Goal: Task Accomplishment & Management: Manage account settings

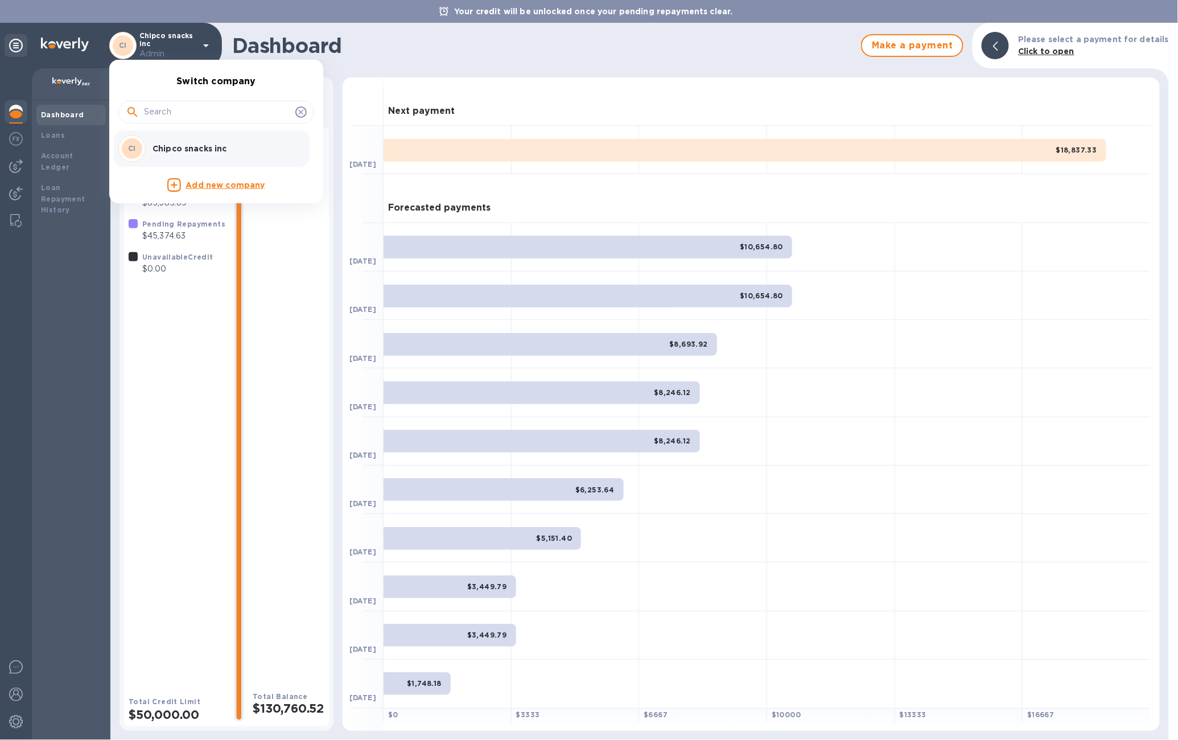
click at [303, 478] on div at bounding box center [589, 370] width 1178 height 740
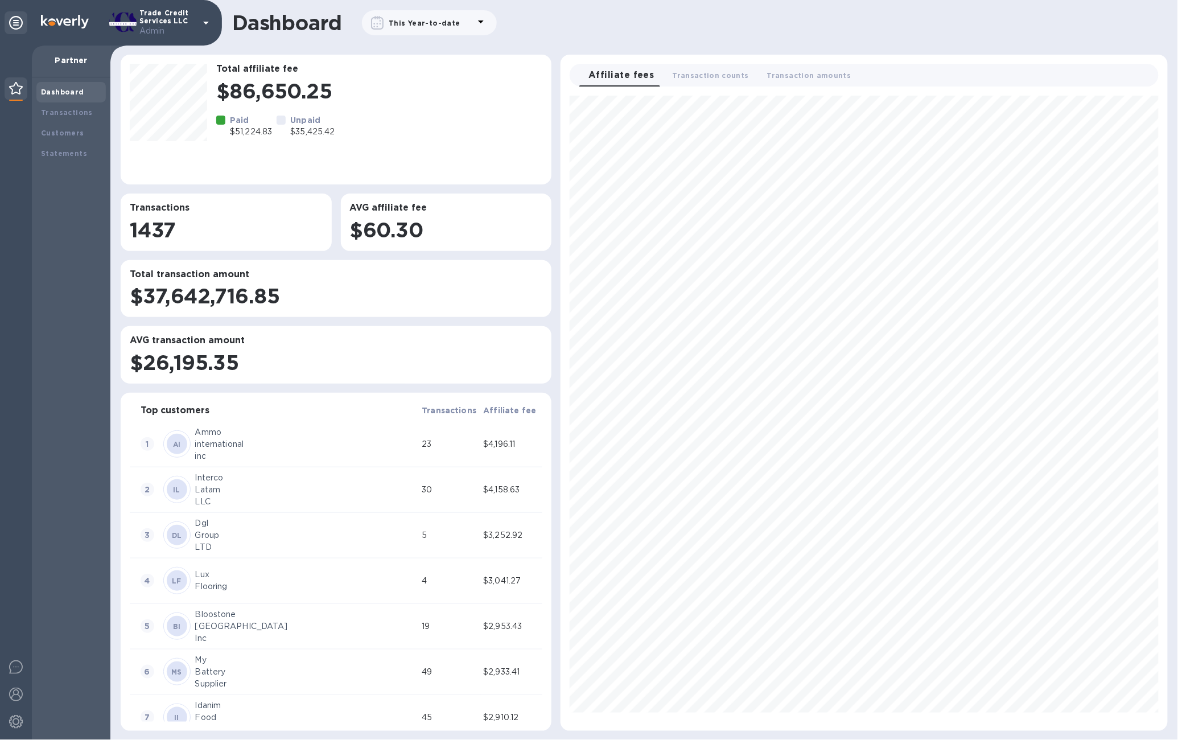
scroll to position [626, 599]
click at [60, 163] on div "Statements" at bounding box center [70, 153] width 69 height 20
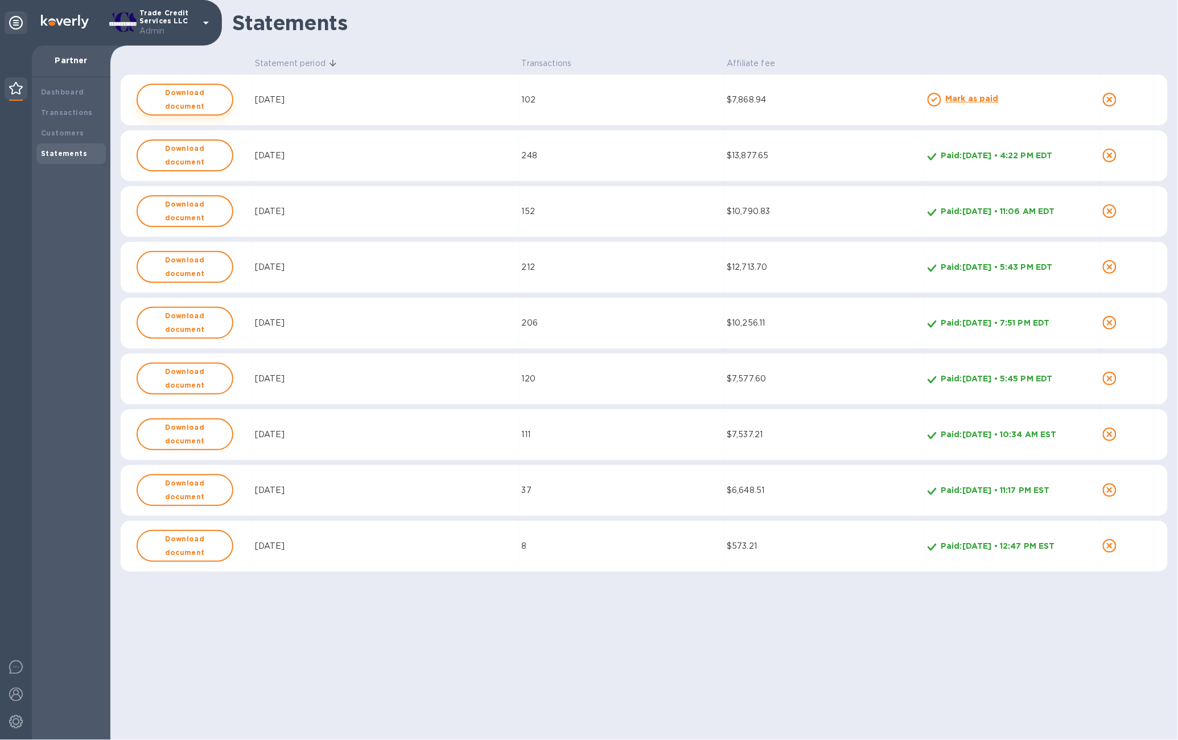
click at [164, 92] on b "Download document" at bounding box center [185, 99] width 76 height 27
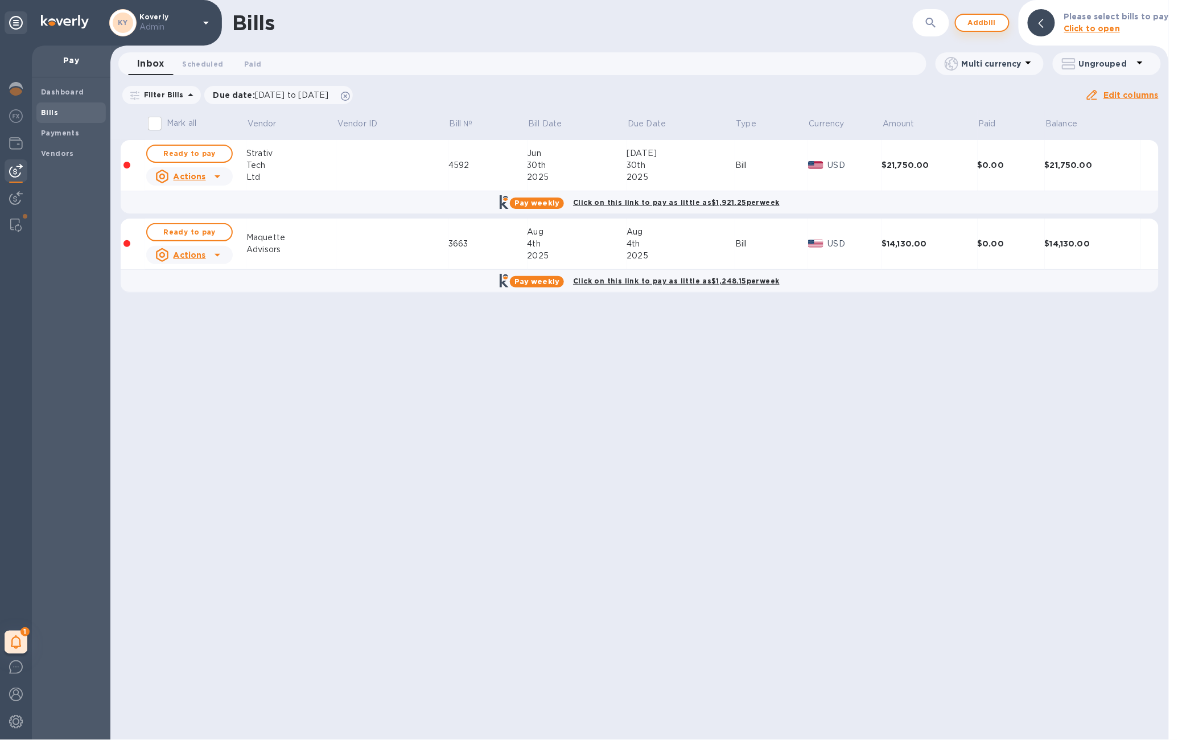
click at [993, 21] on span "Add bill" at bounding box center [982, 23] width 34 height 14
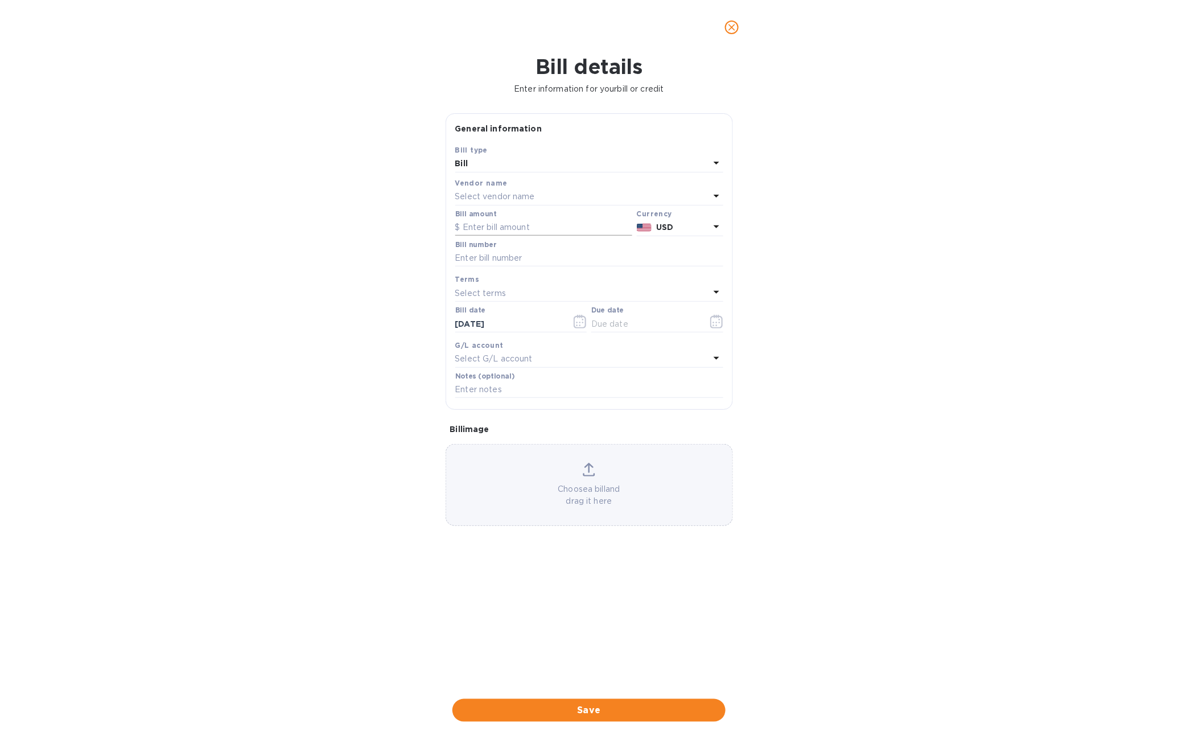
click at [521, 234] on input "text" at bounding box center [543, 227] width 177 height 17
paste input "7,868.94102"
type input "7,868.94"
click at [529, 262] on input "text" at bounding box center [589, 258] width 268 height 17
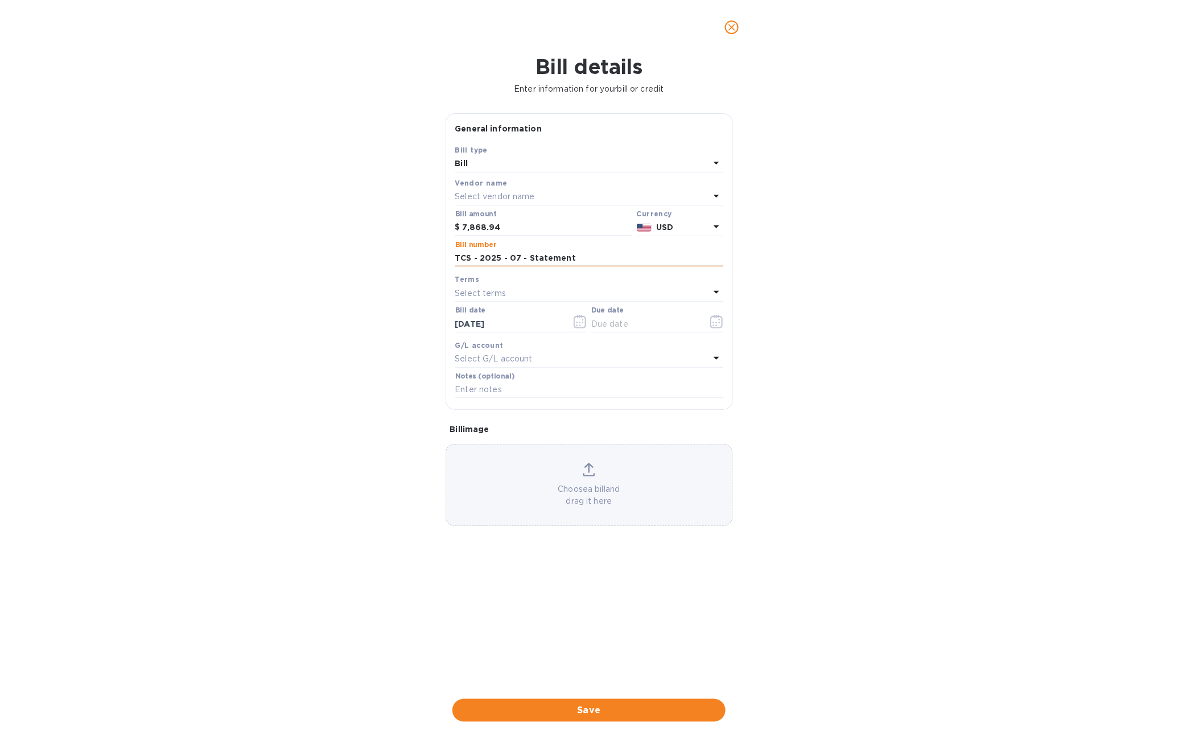
click at [521, 260] on input "TCS - 2025 - 07 - Statement" at bounding box center [589, 258] width 268 height 17
type input "TCS - 2025 - 08 - Statement"
click at [577, 301] on div "Select terms" at bounding box center [582, 293] width 254 height 16
click at [323, 315] on div "Bill details Enter information for your bill or credit General information Save…" at bounding box center [589, 397] width 1178 height 685
click at [534, 300] on div "Select terms" at bounding box center [582, 293] width 254 height 16
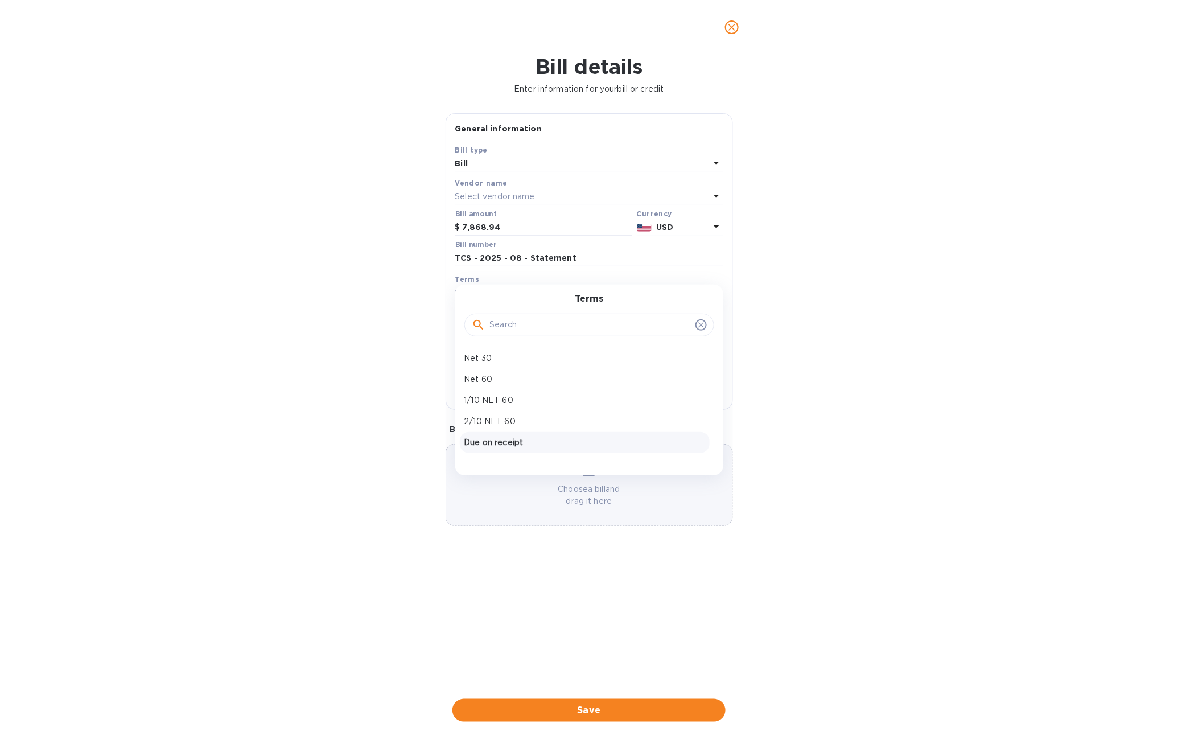
click at [481, 447] on p "Due on receipt" at bounding box center [584, 442] width 241 height 12
type input "09/04/2025"
click at [582, 203] on div "Select vendor name" at bounding box center [582, 197] width 254 height 16
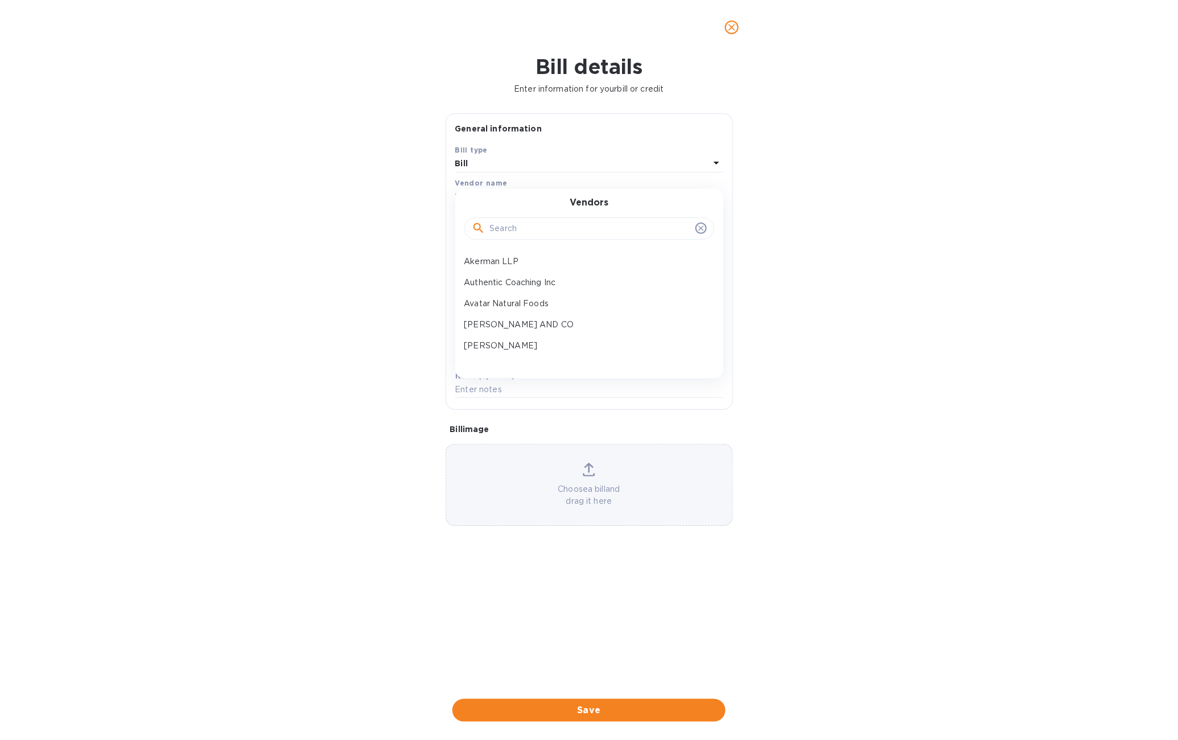
click at [578, 228] on input "text" at bounding box center [590, 228] width 201 height 17
type input "tr"
click at [566, 329] on p "Trade Credit Services LLC" at bounding box center [584, 325] width 241 height 12
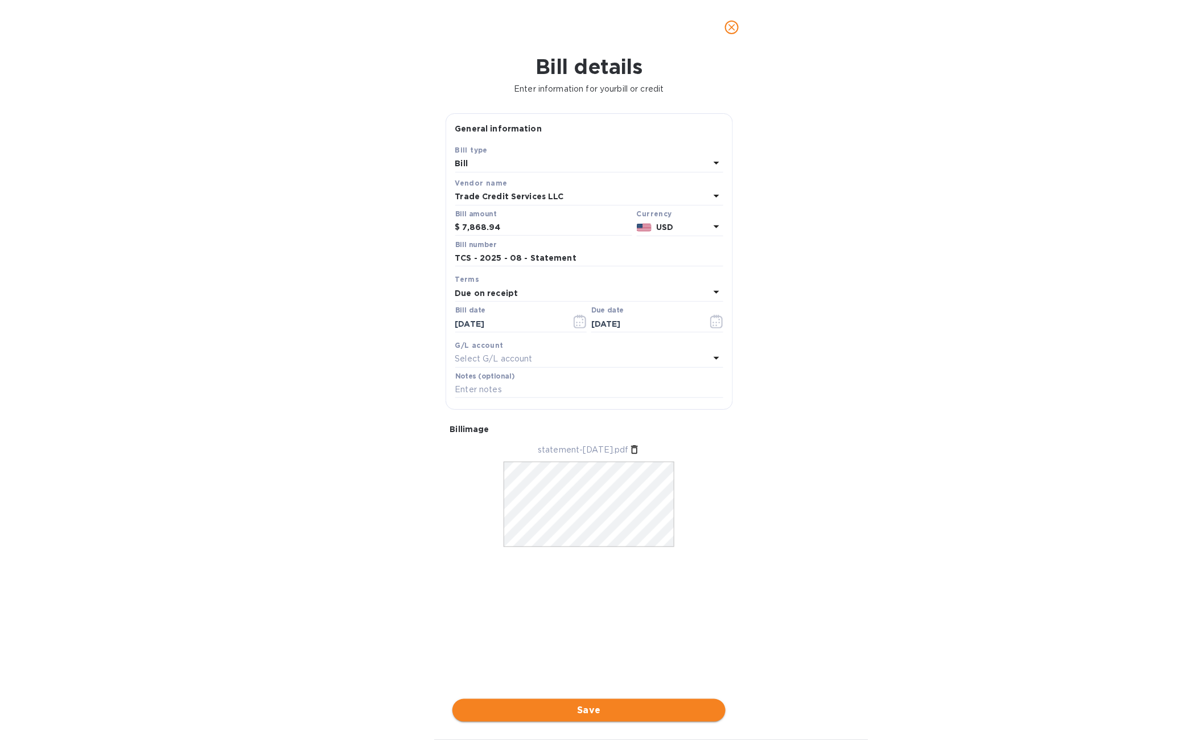
click at [654, 715] on span "Save" at bounding box center [588, 710] width 255 height 14
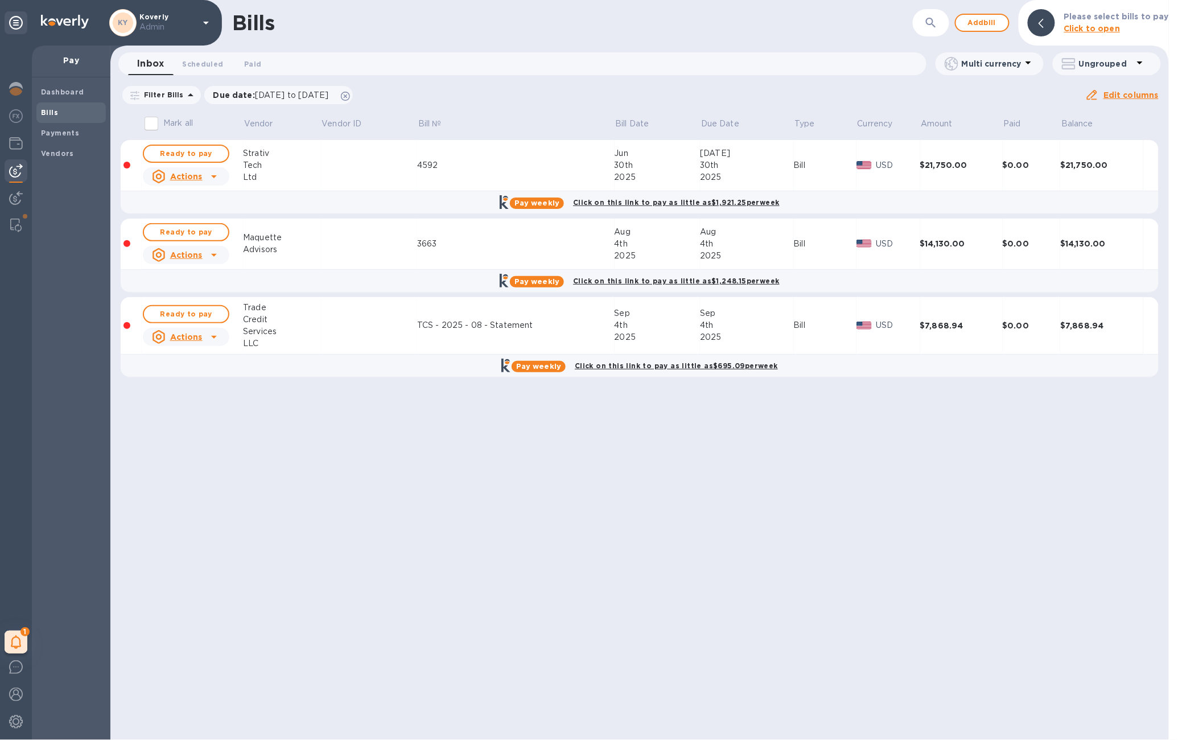
click at [966, 341] on td "$7,868.94" at bounding box center [961, 325] width 82 height 57
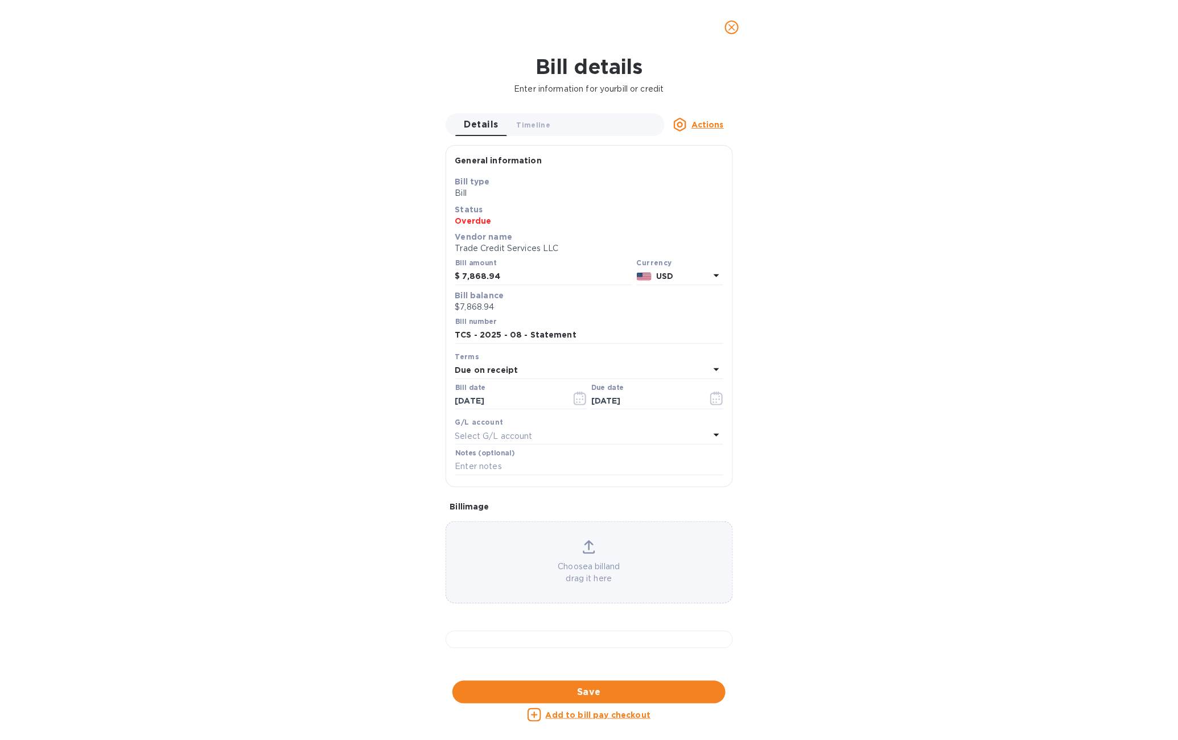
click at [738, 28] on span "close" at bounding box center [732, 27] width 14 height 14
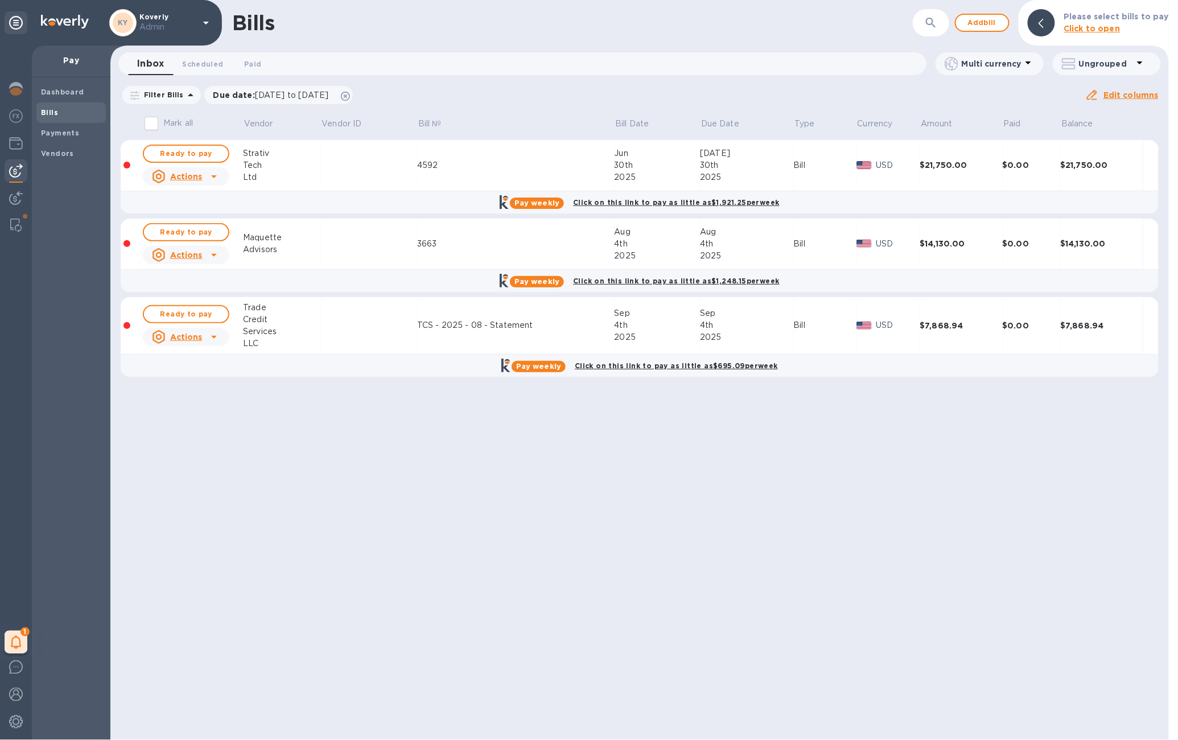
click at [200, 28] on icon at bounding box center [206, 23] width 14 height 14
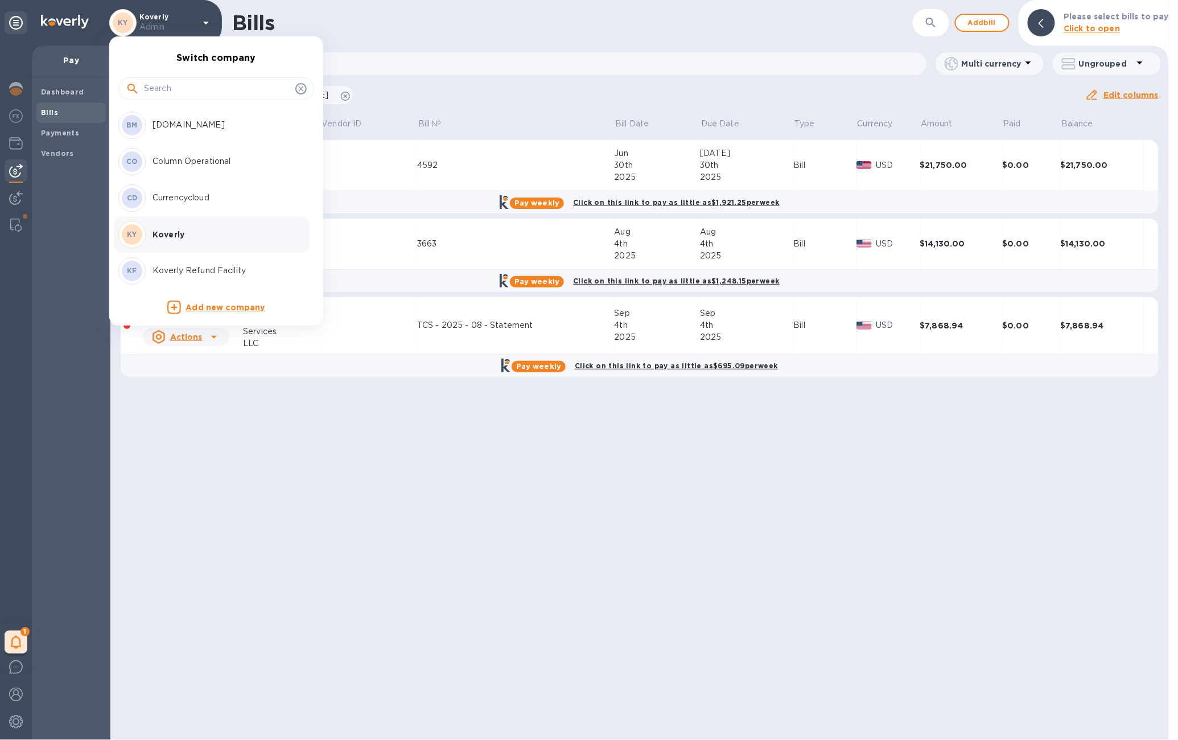
click at [436, 42] on div at bounding box center [589, 370] width 1178 height 740
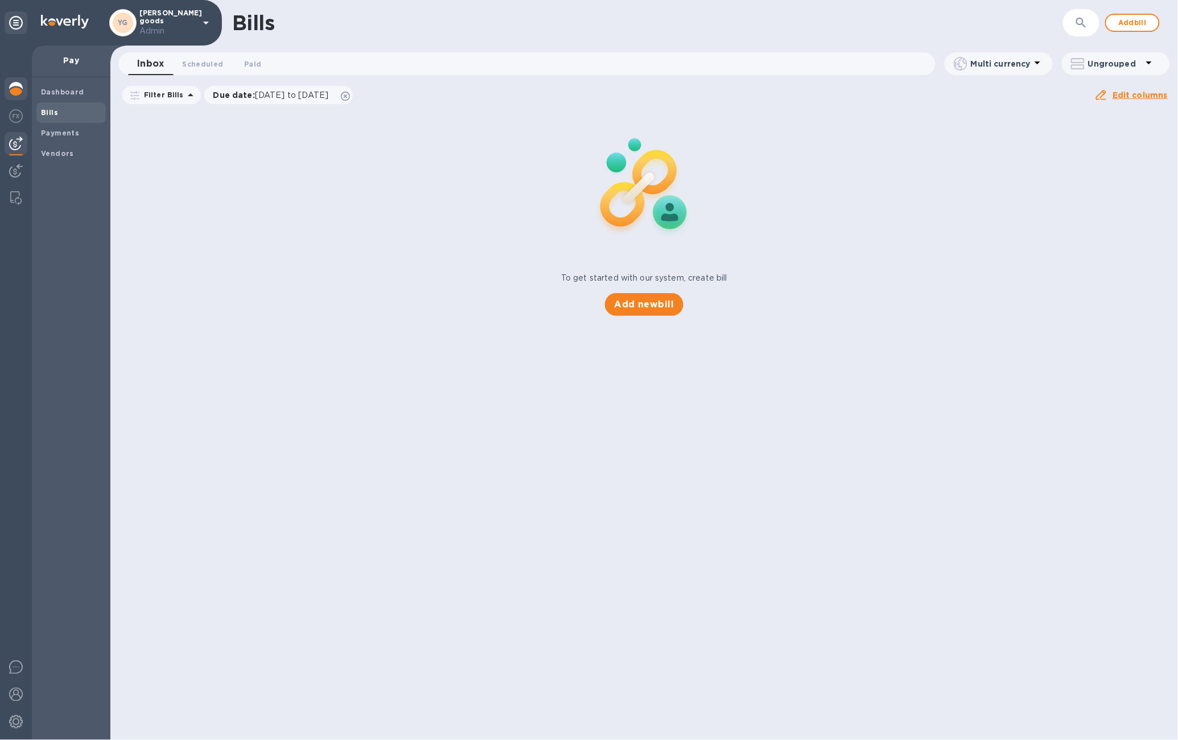
click at [15, 94] on img at bounding box center [16, 89] width 14 height 14
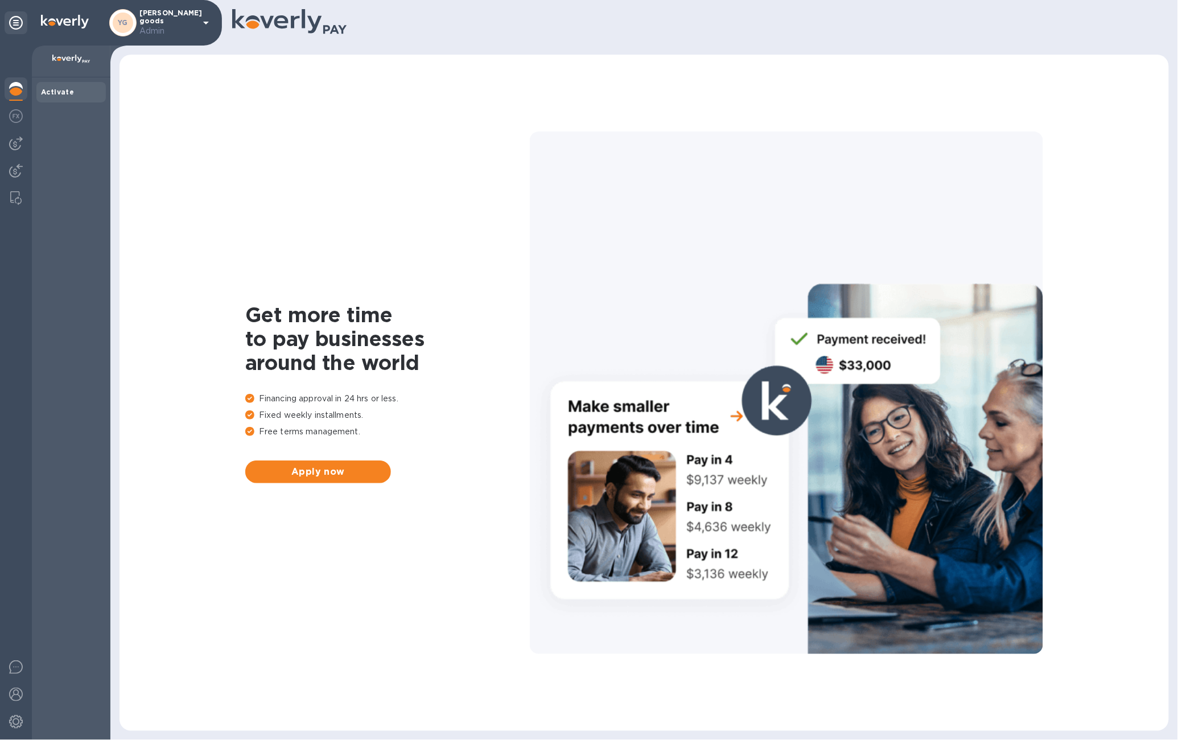
click at [15, 94] on img at bounding box center [16, 89] width 14 height 14
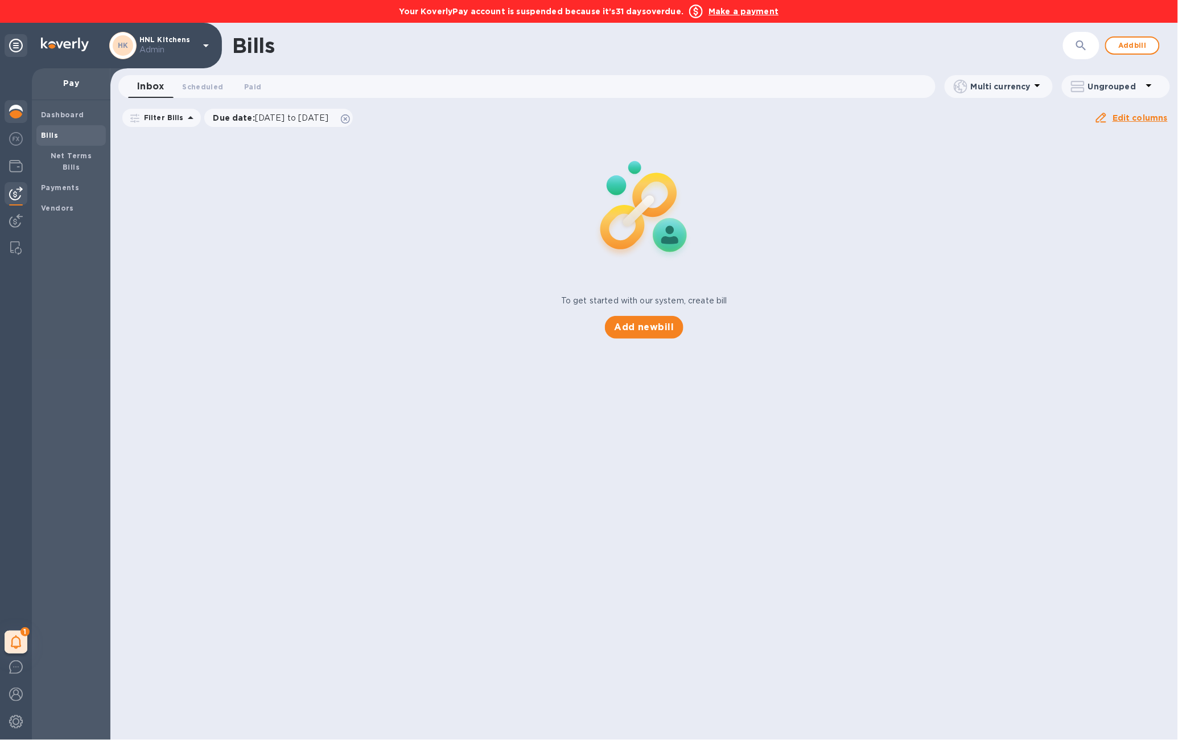
click at [21, 114] on img at bounding box center [16, 112] width 14 height 14
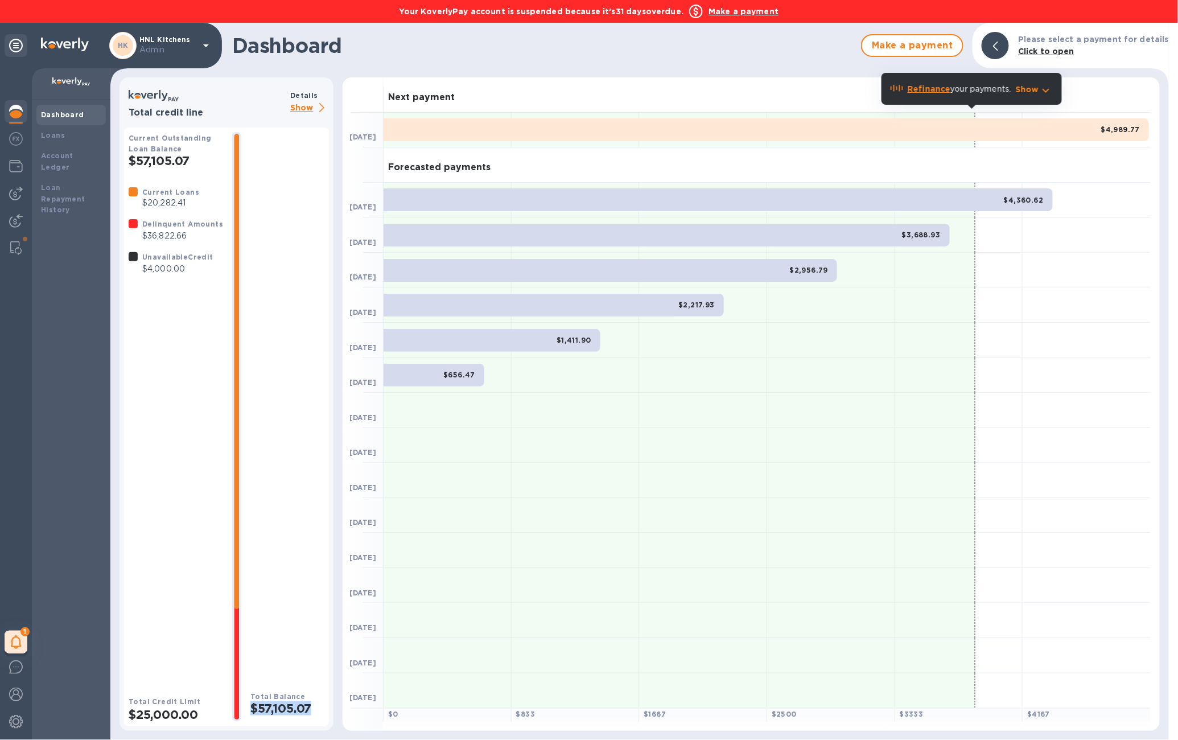
drag, startPoint x: 314, startPoint y: 707, endPoint x: 247, endPoint y: 709, distance: 67.2
click at [250, 709] on h2 "$57,105.07" at bounding box center [287, 708] width 74 height 14
copy h2 "$57,105.07"
click at [1177, 280] on div at bounding box center [1173, 381] width 9 height 717
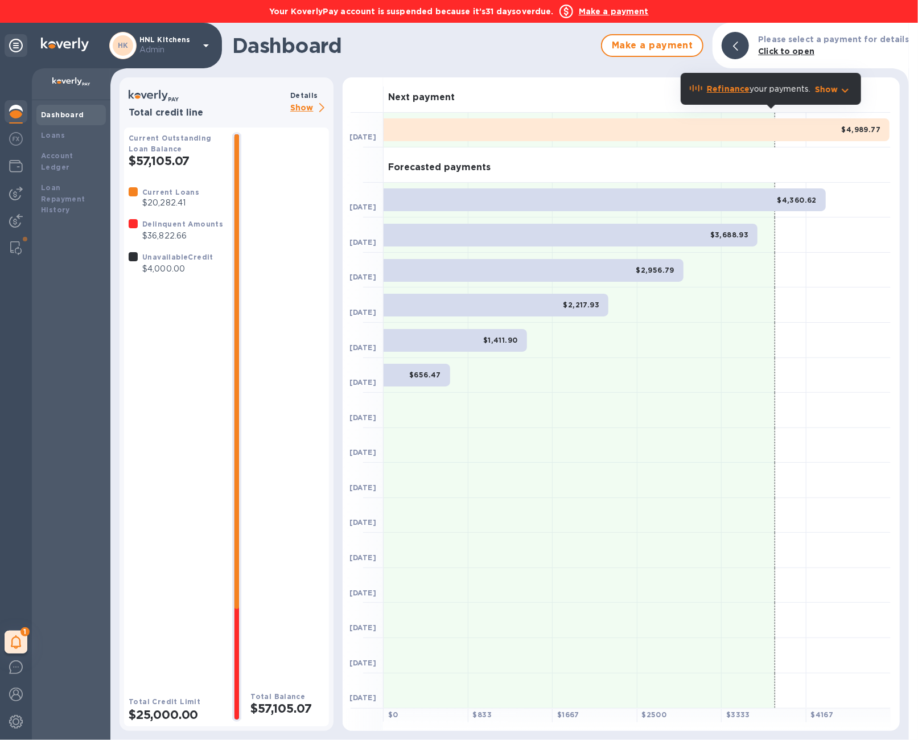
click at [720, 90] on b "Refinance" at bounding box center [728, 88] width 43 height 9
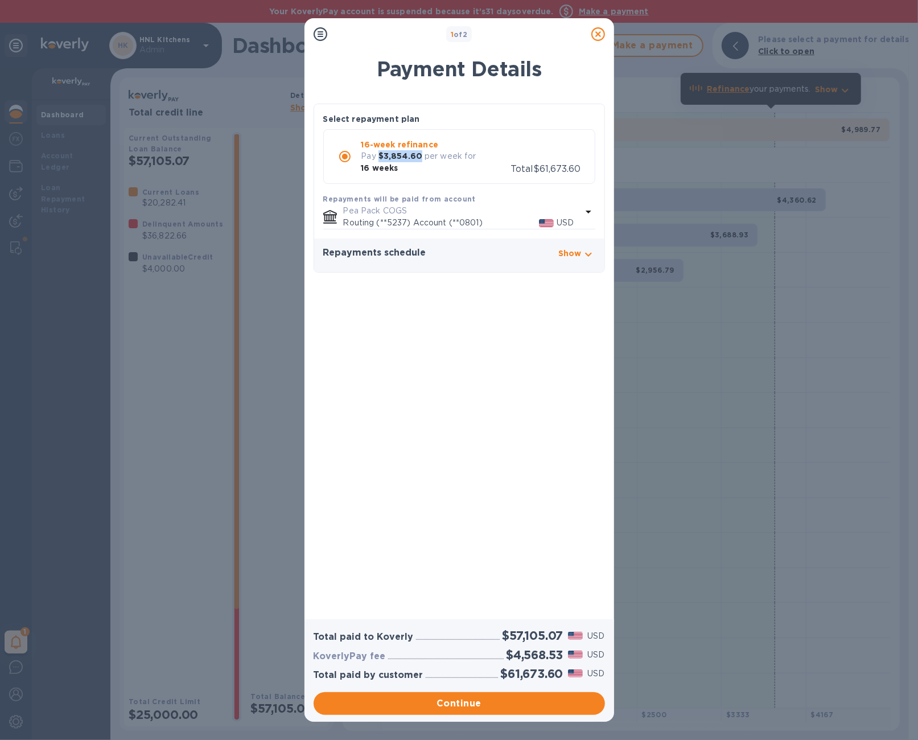
drag, startPoint x: 421, startPoint y: 157, endPoint x: 377, endPoint y: 156, distance: 44.4
click at [377, 156] on div "Pay $3,854.60 per week for 16 weeks" at bounding box center [436, 162] width 150 height 24
copy b "$3,854.60"
click at [596, 36] on icon at bounding box center [598, 34] width 14 height 14
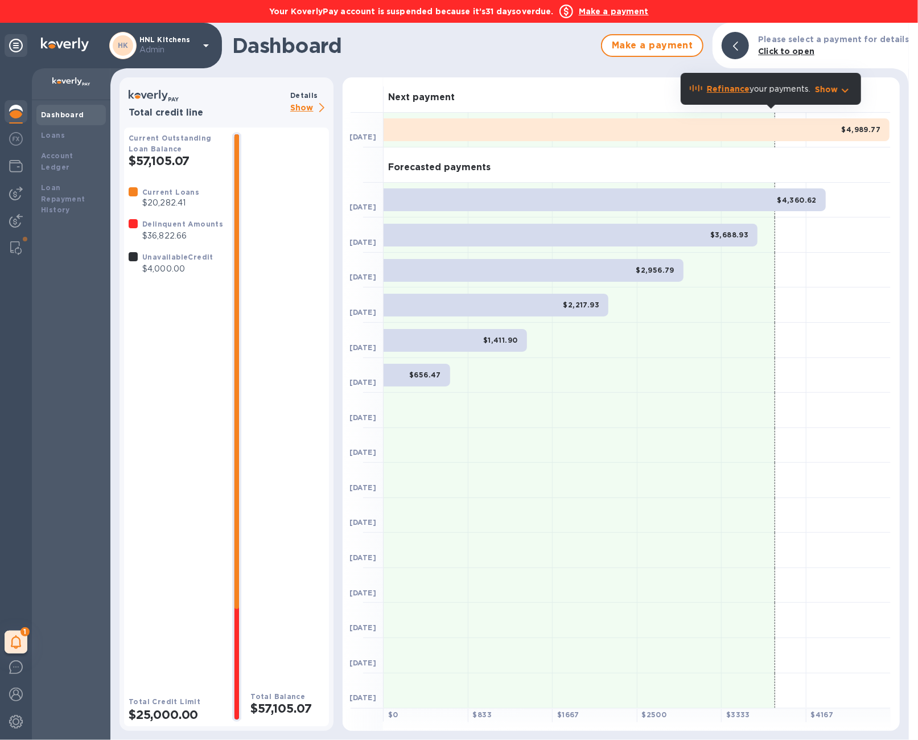
click at [319, 326] on div "Total Balance $57,105.07" at bounding box center [287, 426] width 74 height 589
